Goal: Find specific page/section: Find specific page/section

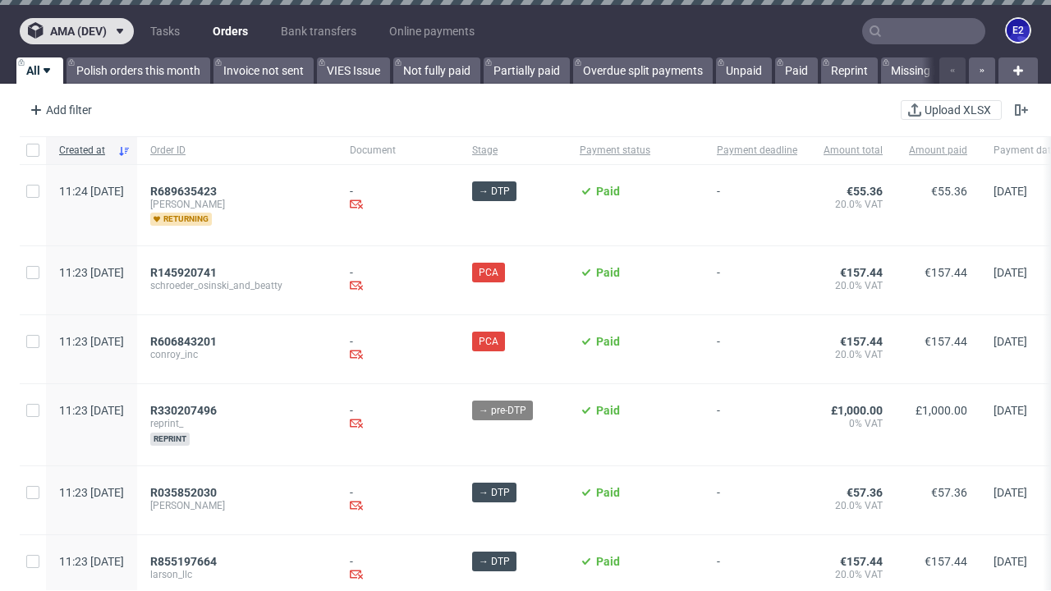
click at [76, 31] on span "ama (dev)" at bounding box center [78, 30] width 57 height 11
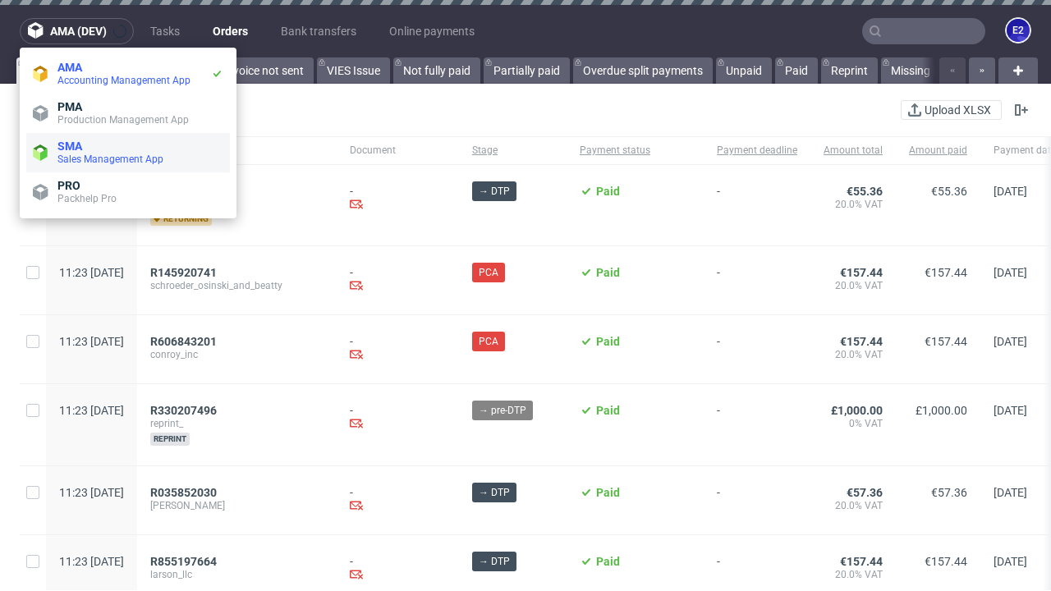
click at [128, 153] on span "Sales Management App" at bounding box center [140, 159] width 166 height 13
